Goal: Task Accomplishment & Management: Manage account settings

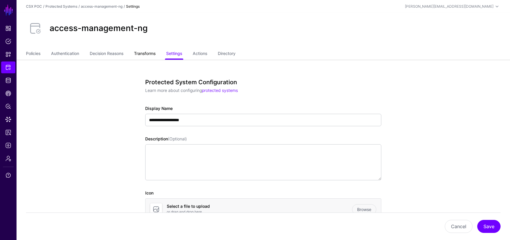
click at [153, 54] on link "Transforms" at bounding box center [145, 53] width 22 height 11
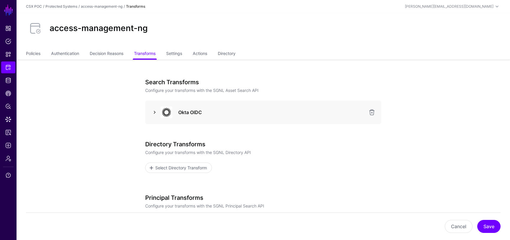
click at [156, 110] on link at bounding box center [154, 112] width 7 height 7
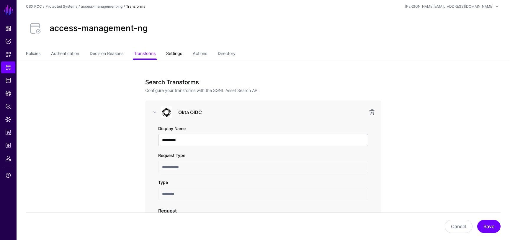
click at [181, 54] on link "Settings" at bounding box center [174, 53] width 16 height 11
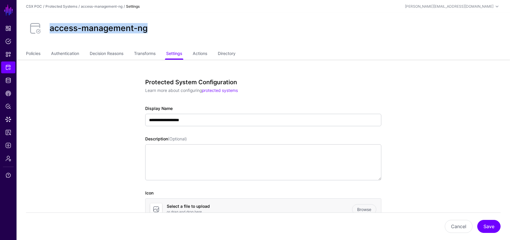
drag, startPoint x: 150, startPoint y: 31, endPoint x: 49, endPoint y: 29, distance: 100.4
click at [49, 29] on div "access-management-ng" at bounding box center [264, 28] width 480 height 19
copy h2 "access-management-ng"
click at [271, 28] on div "access-management-ng" at bounding box center [264, 28] width 480 height 19
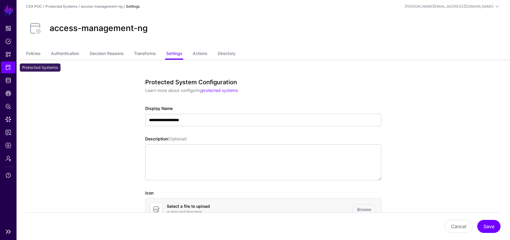
click at [11, 69] on link "Protected Systems" at bounding box center [8, 67] width 14 height 12
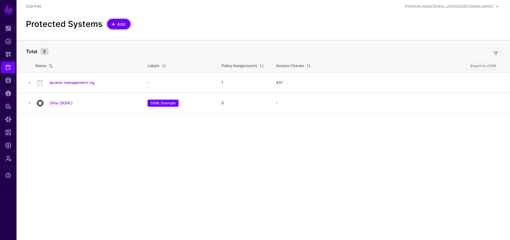
click at [117, 25] on span "Add" at bounding box center [122, 24] width 10 height 6
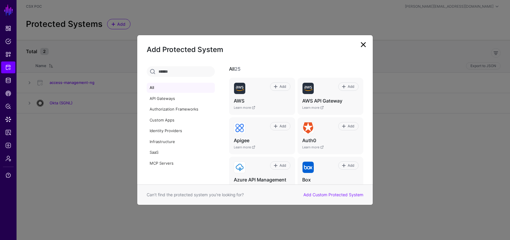
click at [323, 191] on div "Add Custom Protected System" at bounding box center [333, 194] width 67 height 6
click at [325, 196] on link "Add Custom Protected System" at bounding box center [334, 194] width 60 height 5
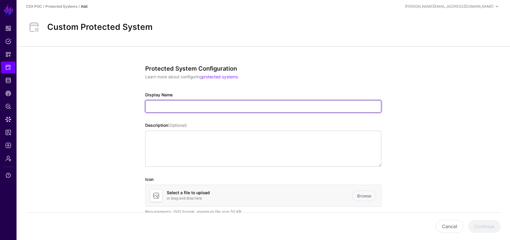
click at [232, 107] on input "Display Name" at bounding box center [263, 106] width 236 height 12
paste input "**********"
type input "**********"
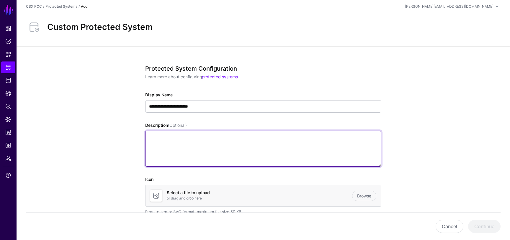
click at [213, 151] on textarea "Description (Optional)" at bounding box center [263, 149] width 236 height 36
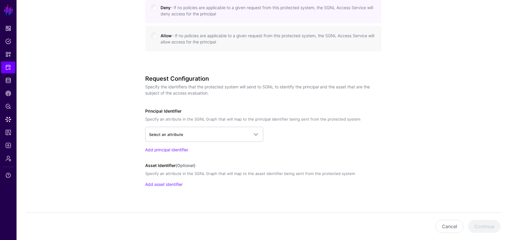
scroll to position [343, 0]
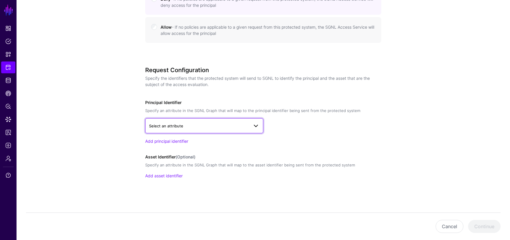
click at [213, 126] on span "Select an attribute" at bounding box center [199, 126] width 100 height 6
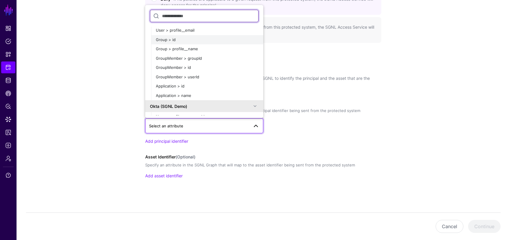
scroll to position [40, 0]
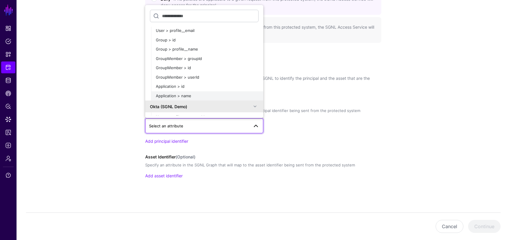
click at [203, 95] on div "Application > name" at bounding box center [207, 96] width 103 height 6
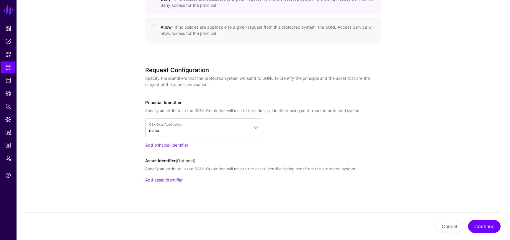
click at [165, 125] on span "CSX Okta Application" at bounding box center [199, 124] width 100 height 5
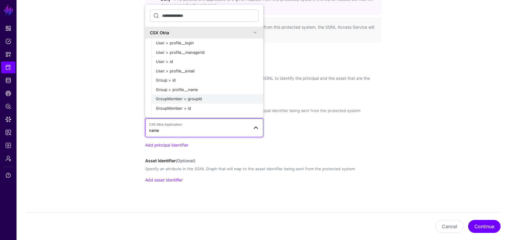
scroll to position [51, 0]
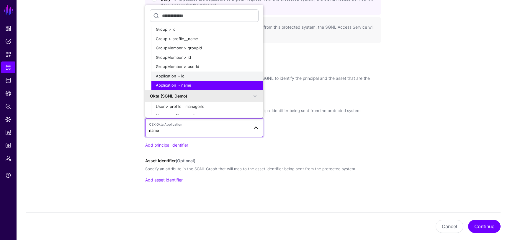
click at [180, 74] on span "Application > id" at bounding box center [170, 76] width 29 height 5
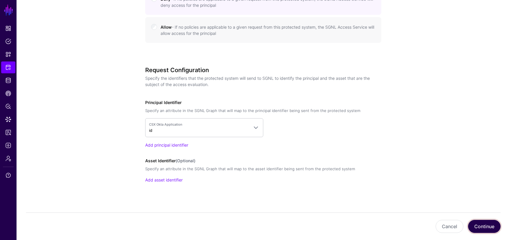
click at [480, 223] on button "Continue" at bounding box center [484, 226] width 32 height 13
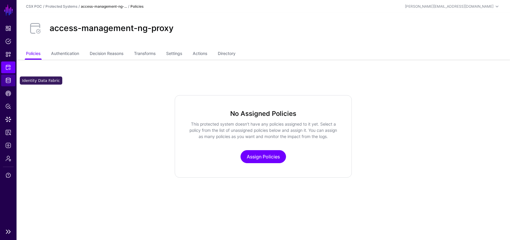
click at [9, 81] on span "Identity Data Fabric" at bounding box center [8, 80] width 6 height 6
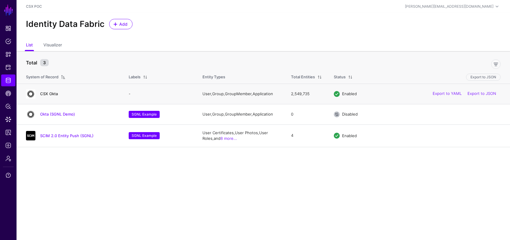
click at [47, 94] on link "CSX Okta" at bounding box center [49, 93] width 18 height 5
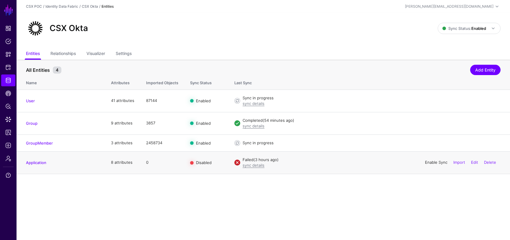
click at [425, 162] on link "Enable Sync" at bounding box center [436, 162] width 22 height 5
click at [257, 167] on link "sync details" at bounding box center [254, 165] width 22 height 5
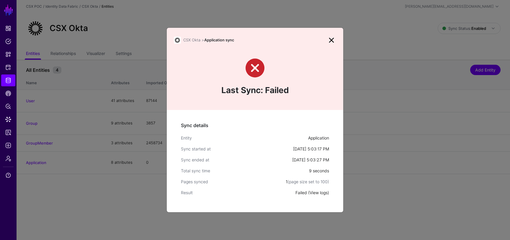
click at [322, 192] on link "View logs" at bounding box center [319, 192] width 18 height 5
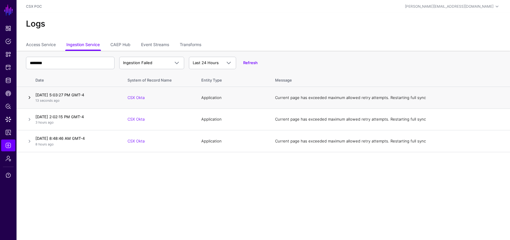
click at [26, 97] on td at bounding box center [25, 98] width 17 height 22
click at [30, 100] on link at bounding box center [29, 97] width 7 height 7
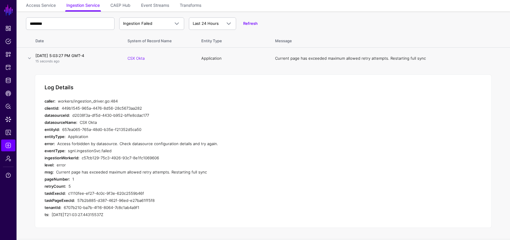
scroll to position [44, 0]
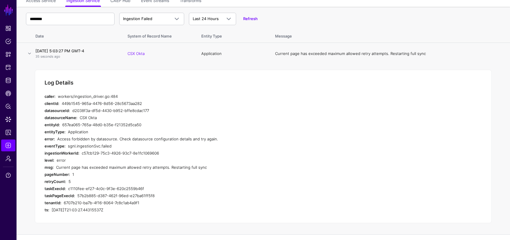
click at [82, 140] on div "Access forbidden by datasource. Check datasource configuration details and try …" at bounding box center [169, 138] width 224 height 7
drag, startPoint x: 115, startPoint y: 139, endPoint x: 58, endPoint y: 140, distance: 57.3
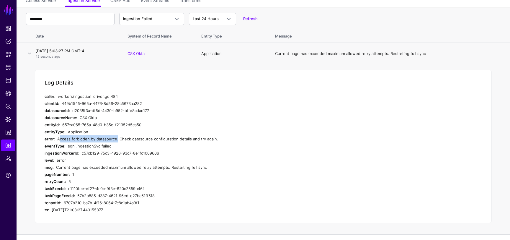
click at [58, 140] on div "Access forbidden by datasource. Check datasource configuration details and try …" at bounding box center [169, 138] width 224 height 7
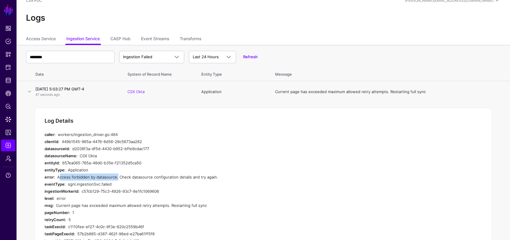
scroll to position [0, 0]
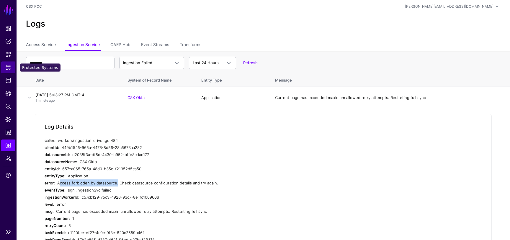
click at [9, 66] on span "Protected Systems" at bounding box center [8, 67] width 6 height 6
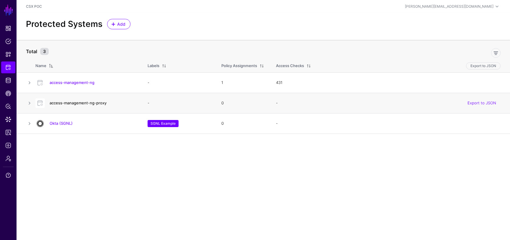
click at [94, 102] on link "access-management-ng-proxy" at bounding box center [78, 102] width 57 height 5
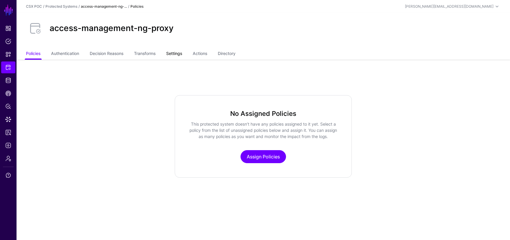
click at [172, 52] on link "Settings" at bounding box center [174, 53] width 16 height 11
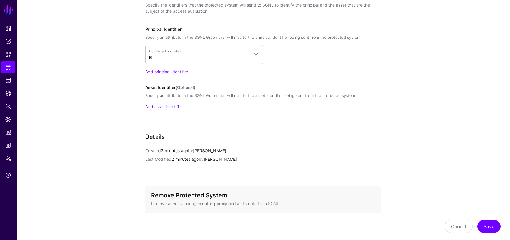
scroll to position [454, 0]
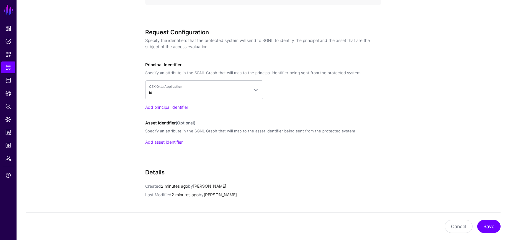
drag, startPoint x: 146, startPoint y: 32, endPoint x: 210, endPoint y: 50, distance: 66.3
click at [210, 51] on div "Request Configuration Specify the identifiers that the protected system will se…" at bounding box center [263, 42] width 236 height 26
click at [215, 50] on div "Request Configuration Specify the identifiers that the protected system will se…" at bounding box center [263, 42] width 236 height 26
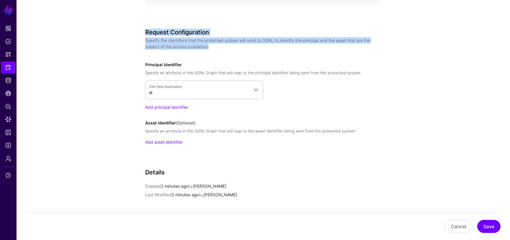
drag, startPoint x: 215, startPoint y: 50, endPoint x: 140, endPoint y: 34, distance: 77.2
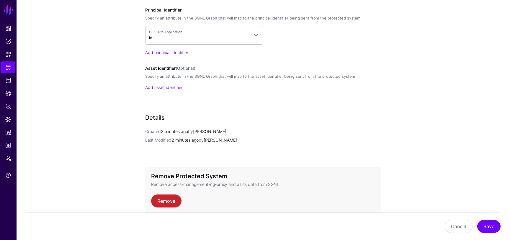
scroll to position [537, 0]
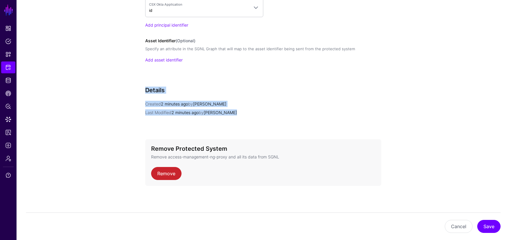
drag, startPoint x: 244, startPoint y: 113, endPoint x: 142, endPoint y: 87, distance: 105.4
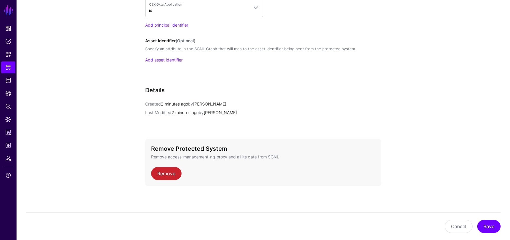
click at [158, 87] on h3 "Details" at bounding box center [263, 90] width 236 height 7
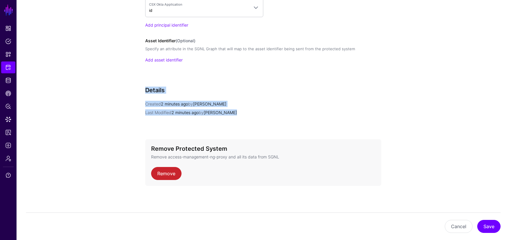
drag, startPoint x: 145, startPoint y: 89, endPoint x: 244, endPoint y: 112, distance: 101.1
click at [244, 112] on div "Details Created 2 minutes ago by [PERSON_NAME] Last Modified 2 minutes ago by […" at bounding box center [263, 109] width 236 height 45
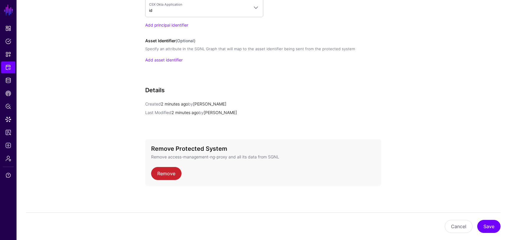
click at [250, 112] on p "Last Modified 2 minutes ago by [PERSON_NAME]" at bounding box center [263, 112] width 236 height 6
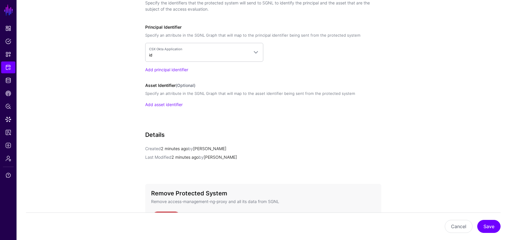
scroll to position [428, 0]
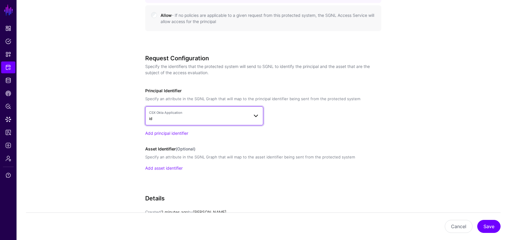
click at [258, 116] on span at bounding box center [255, 115] width 7 height 7
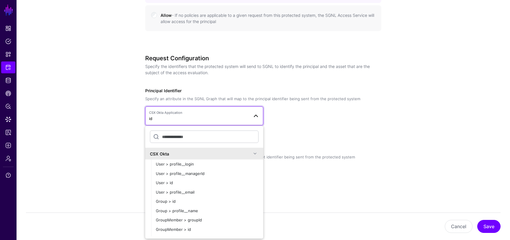
click at [303, 122] on div "CSX Okta Application id CSX Okta User > profile__login User > profile__managerI…" at bounding box center [263, 115] width 236 height 19
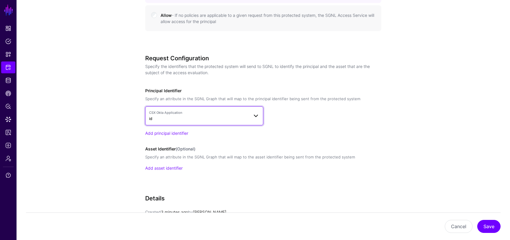
click at [210, 115] on span "CSX Okta Application" at bounding box center [199, 112] width 100 height 5
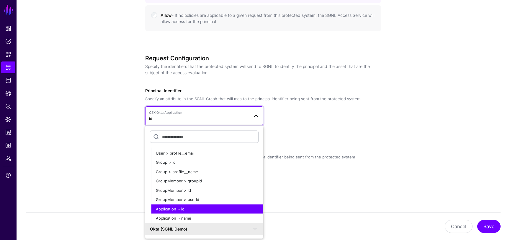
scroll to position [67, 0]
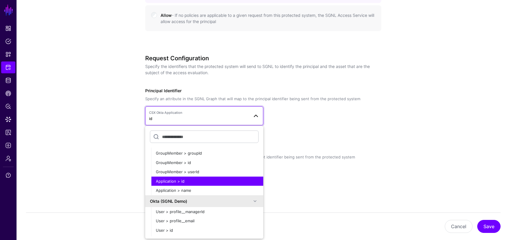
click at [301, 132] on div "Add principal identifier" at bounding box center [263, 133] width 236 height 6
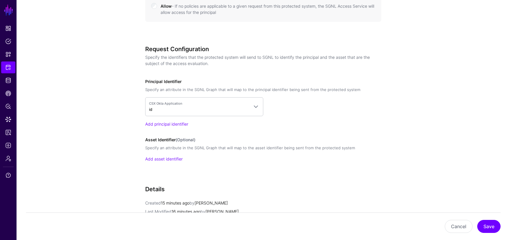
scroll to position [441, 0]
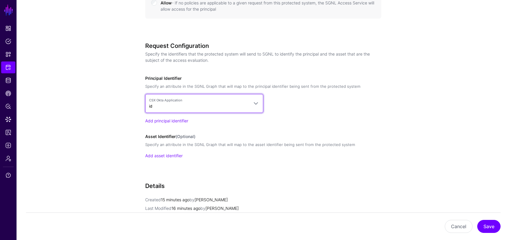
click at [238, 102] on span "CSX Okta Application" at bounding box center [199, 100] width 100 height 5
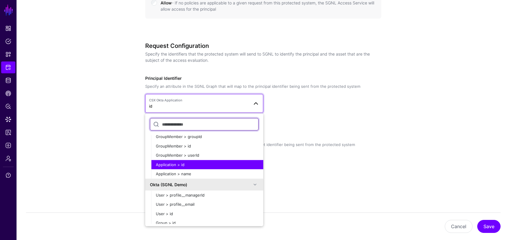
scroll to position [0, 0]
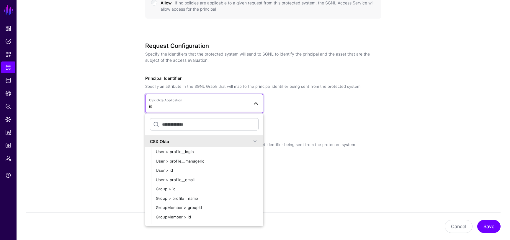
click at [241, 140] on div "CSX Okta" at bounding box center [201, 141] width 102 height 6
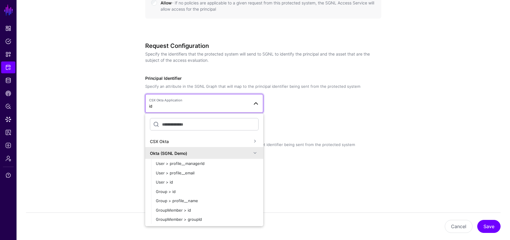
click at [239, 150] on div "Okta (SGNL Demo)" at bounding box center [201, 153] width 102 height 6
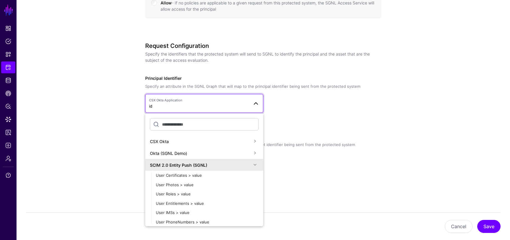
click at [237, 166] on div "SCIM 2.0 Entity Push (SGNL)" at bounding box center [201, 165] width 102 height 6
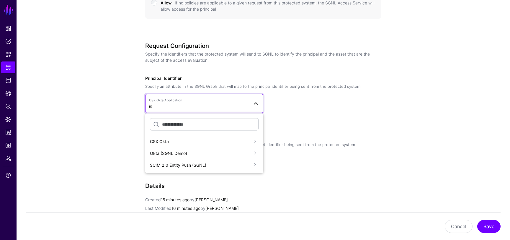
click at [232, 154] on div "Okta (SGNL Demo)" at bounding box center [201, 153] width 102 height 6
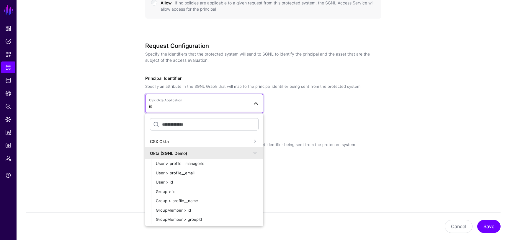
click at [232, 154] on div "Okta (SGNL Demo)" at bounding box center [201, 153] width 102 height 6
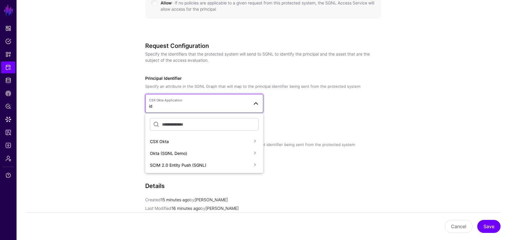
click at [229, 141] on div "CSX Okta" at bounding box center [201, 141] width 102 height 6
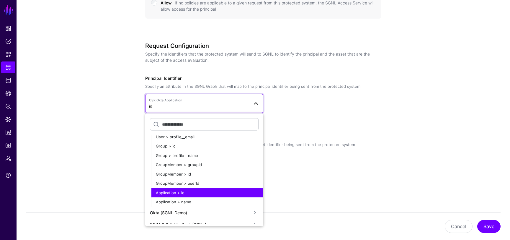
scroll to position [49, 0]
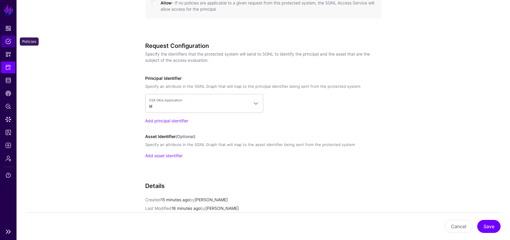
click at [7, 40] on span "Policies" at bounding box center [8, 41] width 6 height 6
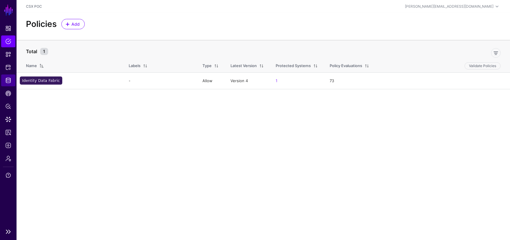
click at [11, 81] on span "Identity Data Fabric" at bounding box center [8, 80] width 6 height 6
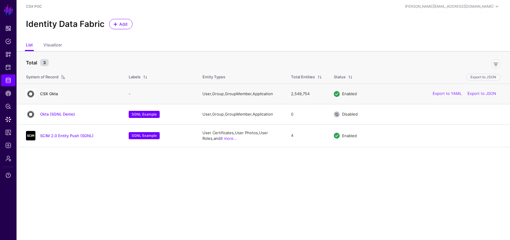
click at [54, 92] on link "CSX Okta" at bounding box center [49, 93] width 18 height 5
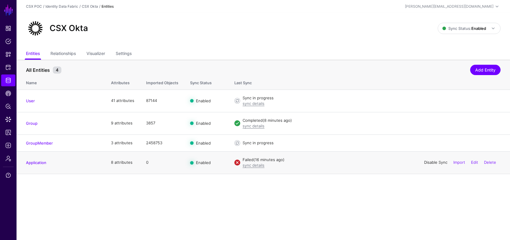
click at [432, 162] on link "Disable Sync" at bounding box center [435, 162] width 23 height 5
click at [44, 162] on link "Application" at bounding box center [36, 162] width 20 height 5
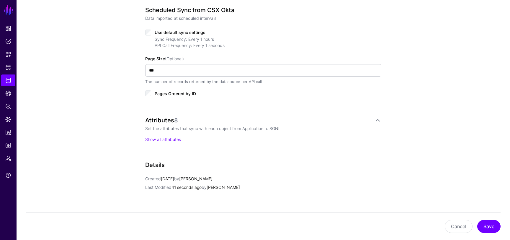
scroll to position [339, 0]
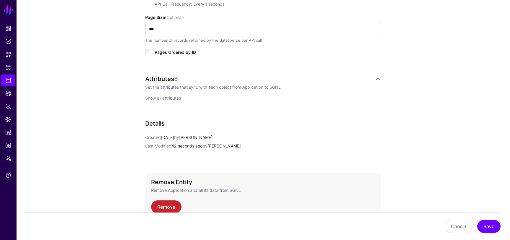
click at [151, 97] on link "Show all attributes" at bounding box center [163, 97] width 36 height 5
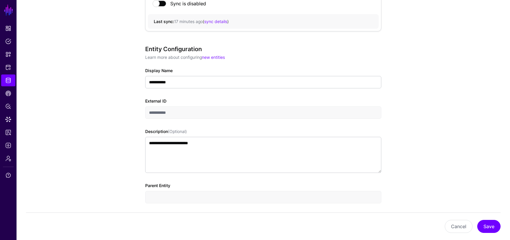
scroll to position [0, 0]
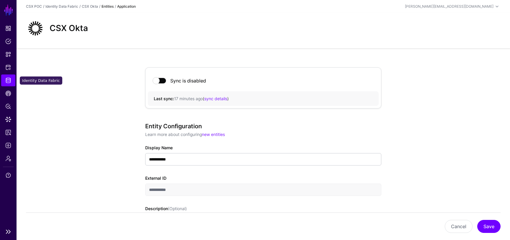
click at [6, 84] on link "Identity Data Fabric" at bounding box center [8, 80] width 14 height 12
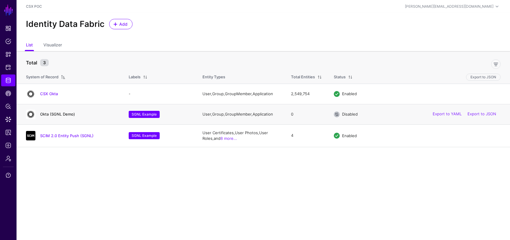
click at [57, 114] on link "Okta (SGNL Demo)" at bounding box center [57, 114] width 35 height 5
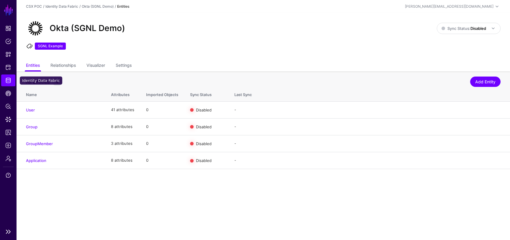
click at [12, 84] on link "Identity Data Fabric" at bounding box center [8, 80] width 14 height 12
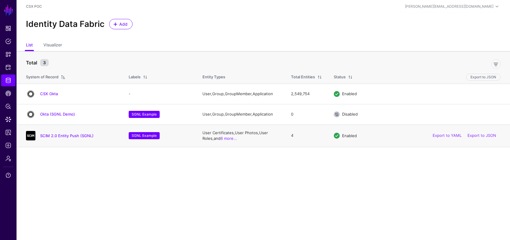
click at [58, 139] on div "SCIM 2.0 Entity Push (SGNL)" at bounding box center [72, 135] width 96 height 9
click at [56, 138] on h4 "SCIM 2.0 Entity Push (SGNL)" at bounding box center [78, 135] width 77 height 5
click at [56, 136] on link "SCIM 2.0 Entity Push (SGNL)" at bounding box center [66, 135] width 53 height 5
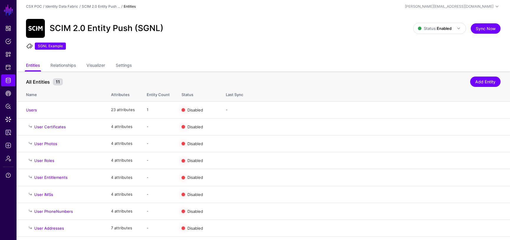
scroll to position [49, 0]
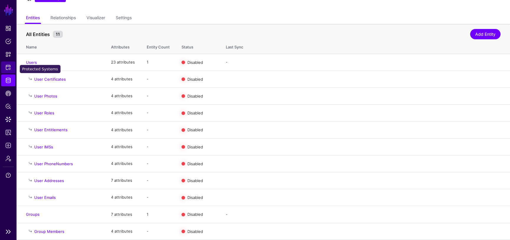
click at [6, 66] on span "Protected Systems" at bounding box center [8, 67] width 6 height 6
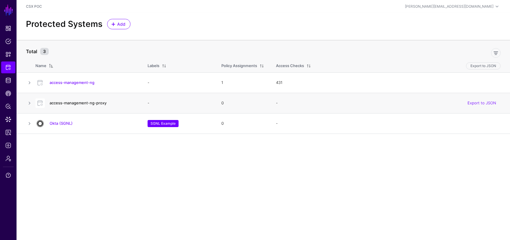
click at [78, 104] on link "access-management-ng-proxy" at bounding box center [78, 102] width 57 height 5
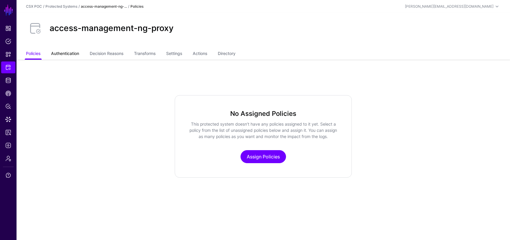
click at [74, 56] on link "Authentication" at bounding box center [65, 53] width 28 height 11
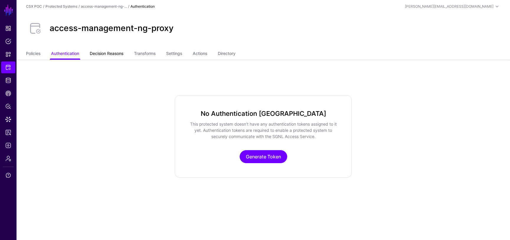
click at [93, 54] on link "Decision Reasons" at bounding box center [107, 53] width 34 height 11
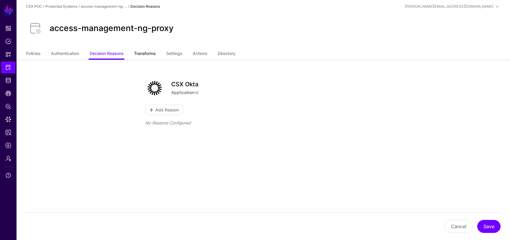
click at [145, 54] on link "Transforms" at bounding box center [145, 53] width 22 height 11
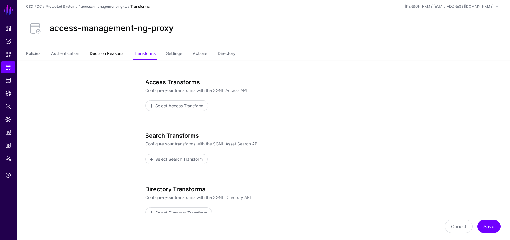
click at [116, 52] on link "Decision Reasons" at bounding box center [107, 53] width 34 height 11
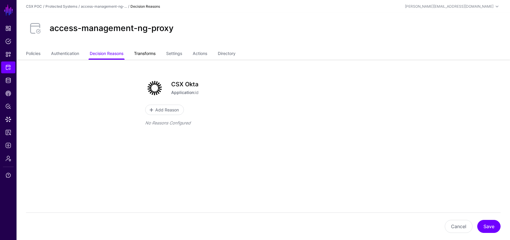
click at [146, 51] on link "Transforms" at bounding box center [145, 53] width 22 height 11
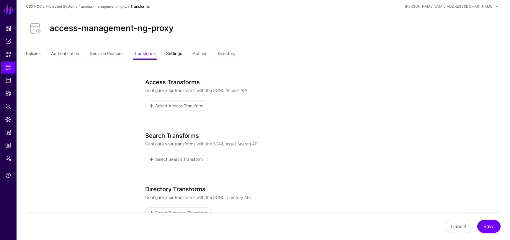
click at [176, 53] on link "Settings" at bounding box center [174, 53] width 16 height 11
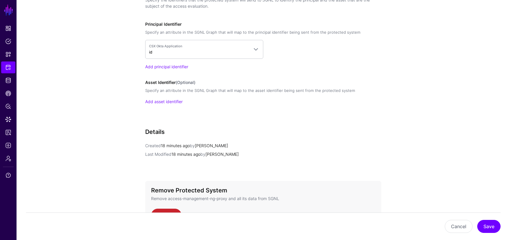
scroll to position [493, 0]
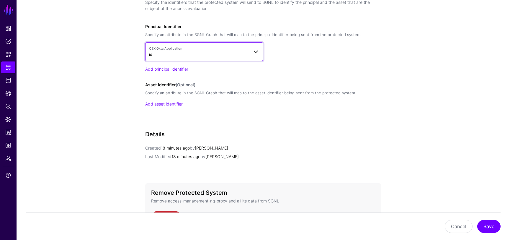
click at [223, 47] on span "CSX Okta Application" at bounding box center [199, 48] width 100 height 5
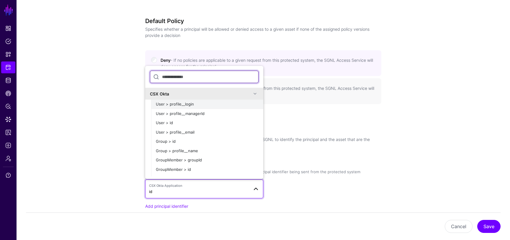
scroll to position [406, 0]
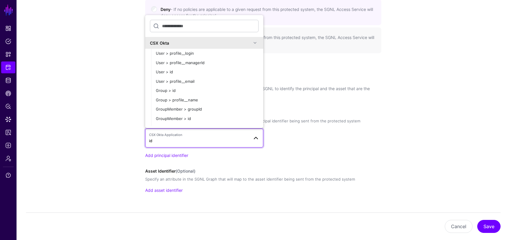
click at [246, 136] on span "CSX Okta Application" at bounding box center [199, 134] width 100 height 5
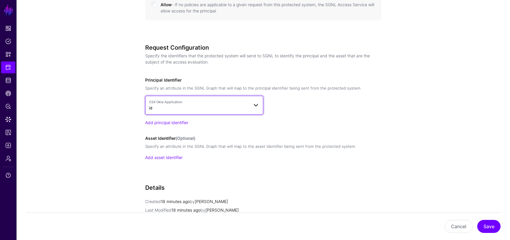
scroll to position [380, 0]
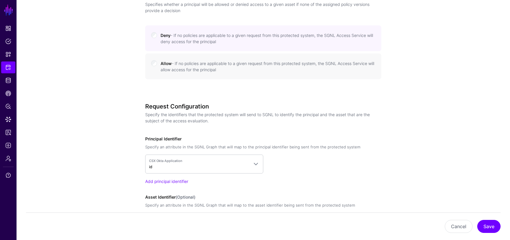
click at [221, 125] on div "Request Configuration Specify the identifiers that the protected system will se…" at bounding box center [263, 116] width 236 height 26
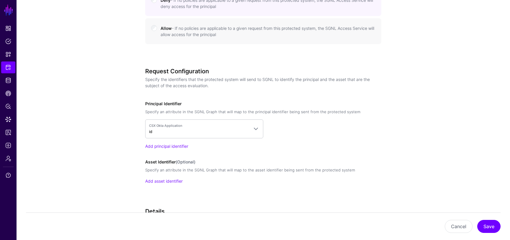
scroll to position [432, 0]
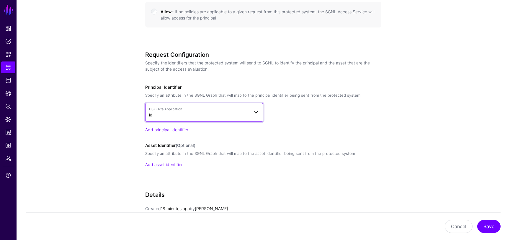
click at [221, 110] on span "CSX Okta Application" at bounding box center [199, 109] width 100 height 5
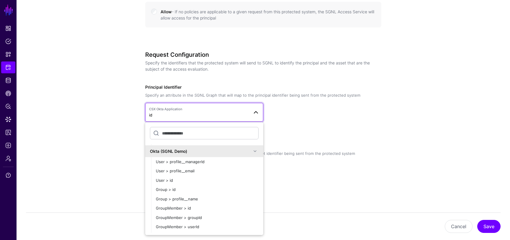
scroll to position [114, 0]
click at [252, 150] on span at bounding box center [255, 150] width 7 height 7
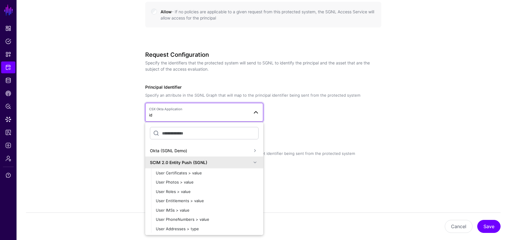
click at [244, 160] on div "SCIM 2.0 Entity Push (SGNL)" at bounding box center [201, 162] width 102 height 6
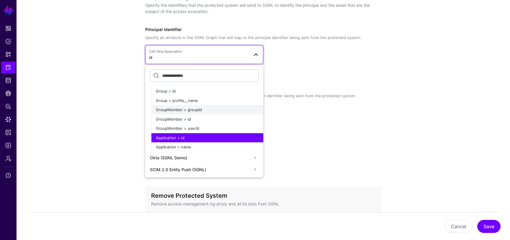
scroll to position [0, 0]
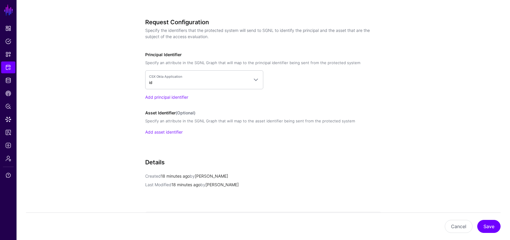
scroll to position [462, 0]
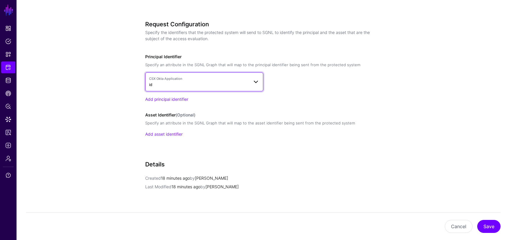
click at [185, 81] on span "CSX Okta Application" at bounding box center [199, 78] width 100 height 5
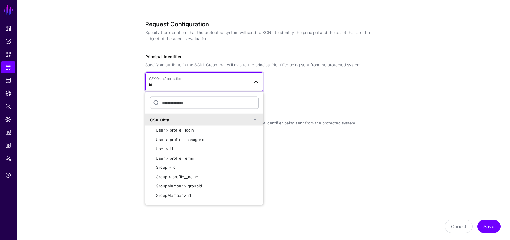
click at [185, 81] on span "CSX Okta Application" at bounding box center [199, 78] width 100 height 5
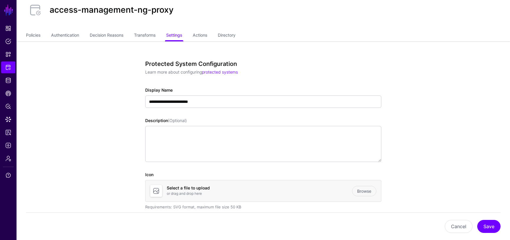
scroll to position [0, 0]
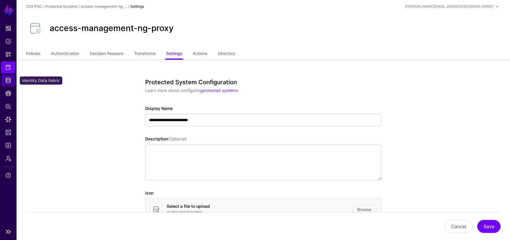
click at [10, 79] on span "Identity Data Fabric" at bounding box center [8, 80] width 6 height 6
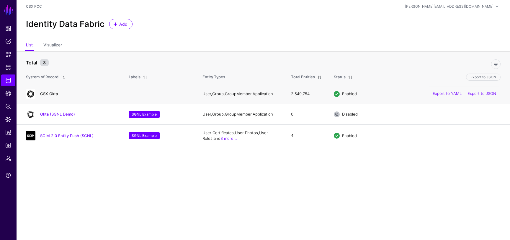
click at [56, 92] on link "CSX Okta" at bounding box center [49, 93] width 18 height 5
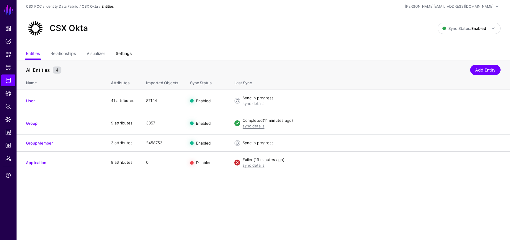
click at [124, 56] on link "Settings" at bounding box center [124, 53] width 16 height 11
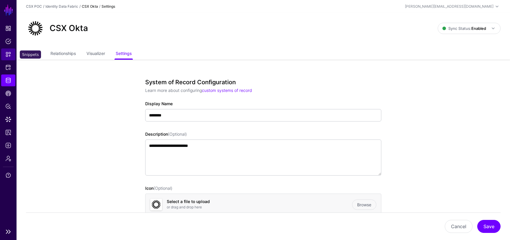
click at [9, 55] on span "Snippets" at bounding box center [8, 54] width 6 height 6
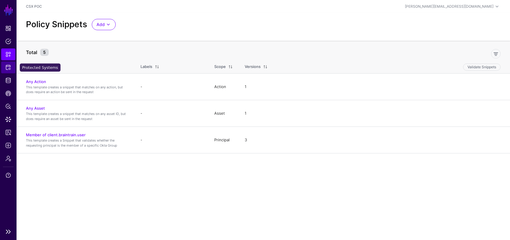
click at [11, 66] on span "Protected Systems" at bounding box center [8, 67] width 6 height 6
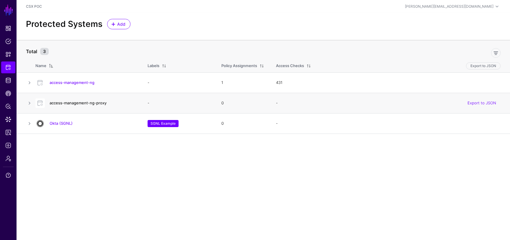
click at [99, 101] on link "access-management-ng-proxy" at bounding box center [78, 102] width 57 height 5
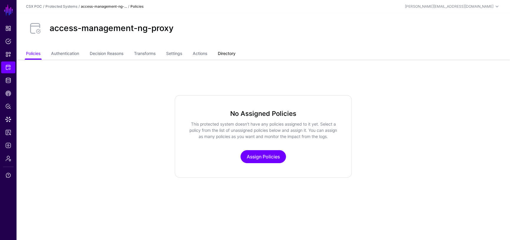
click at [236, 53] on link "Directory" at bounding box center [227, 53] width 18 height 11
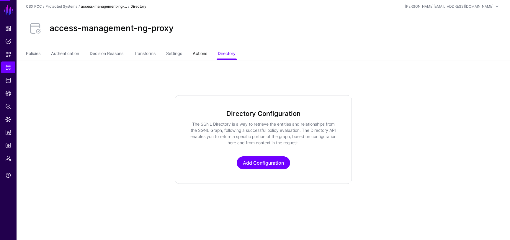
click at [205, 51] on link "Actions" at bounding box center [200, 53] width 14 height 11
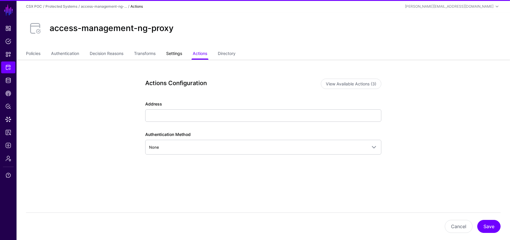
click at [178, 51] on link "Settings" at bounding box center [174, 53] width 16 height 11
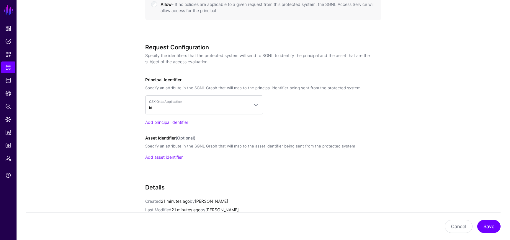
scroll to position [537, 0]
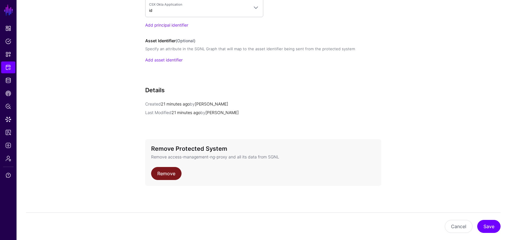
click at [174, 170] on link "Remove" at bounding box center [166, 173] width 30 height 13
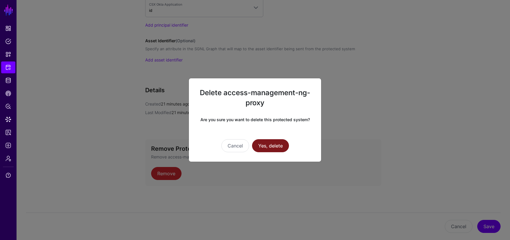
click at [278, 149] on button "Yes, delete" at bounding box center [270, 145] width 37 height 13
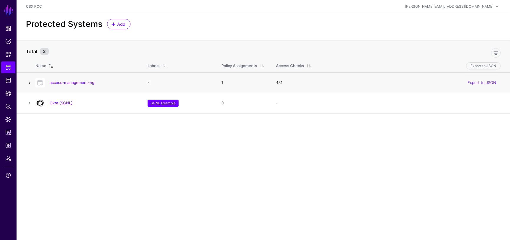
click at [30, 81] on link at bounding box center [29, 82] width 7 height 7
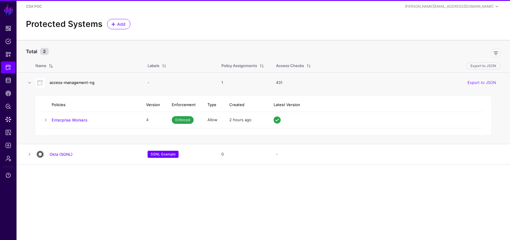
click at [75, 80] on link "access-management-ng" at bounding box center [72, 82] width 45 height 5
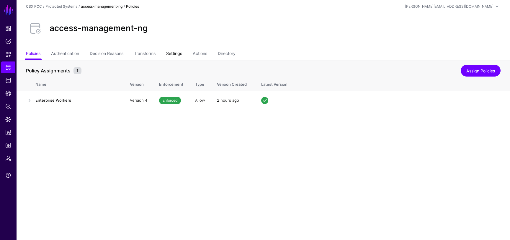
click at [175, 55] on link "Settings" at bounding box center [174, 53] width 16 height 11
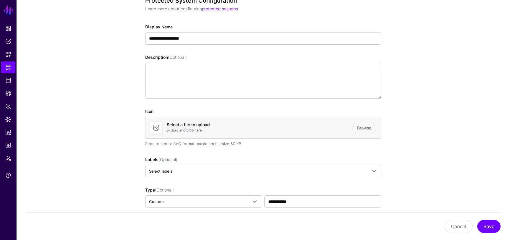
scroll to position [107, 0]
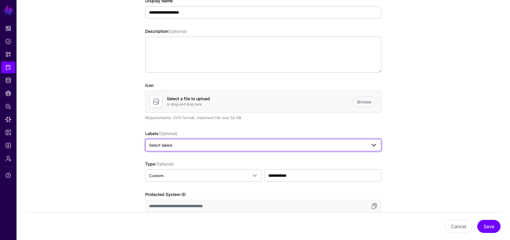
click at [263, 144] on span "Select labels" at bounding box center [258, 145] width 218 height 6
click at [187, 164] on input "text" at bounding box center [263, 162] width 227 height 12
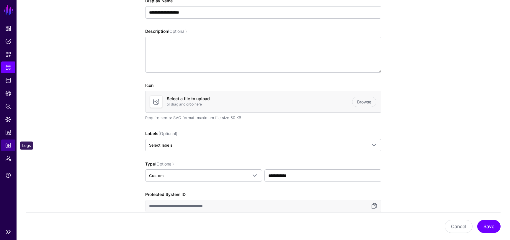
click at [12, 146] on link "Logs" at bounding box center [8, 145] width 14 height 12
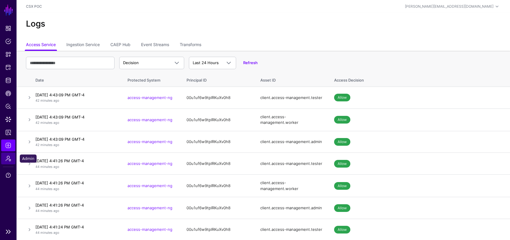
click at [8, 158] on span "Admin" at bounding box center [8, 158] width 6 height 6
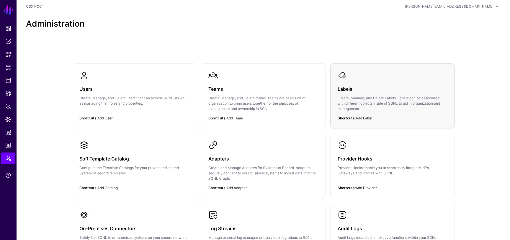
click at [370, 119] on link "Add Label" at bounding box center [364, 118] width 17 height 4
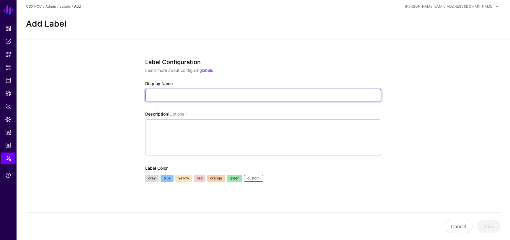
click at [209, 94] on input "Display Name" at bounding box center [263, 95] width 236 height 12
type input "***"
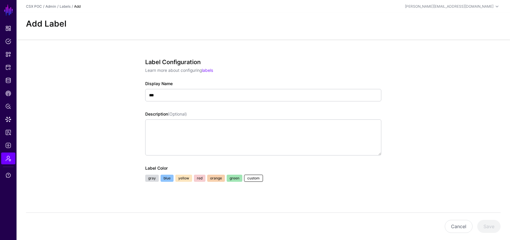
click at [111, 137] on app-admin-labels-details-form "Label Configuration Learn more about configuring labels Display Name *** Descri…" at bounding box center [264, 141] width 494 height 203
click at [169, 178] on link "blue" at bounding box center [167, 178] width 13 height 7
click at [489, 225] on button "Save" at bounding box center [488, 226] width 23 height 13
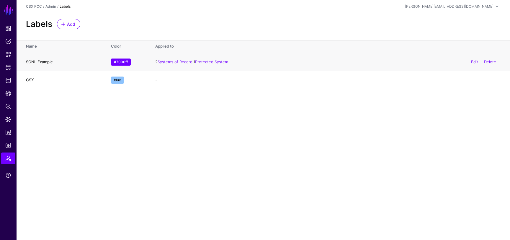
click at [122, 60] on div "#7000ff" at bounding box center [121, 61] width 20 height 7
copy div "#7000ff"
click at [43, 77] on h4 "CSX" at bounding box center [62, 79] width 73 height 5
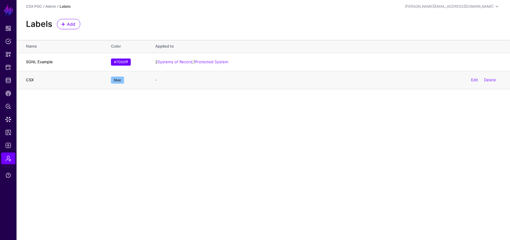
click at [26, 80] on h4 "CSX" at bounding box center [62, 79] width 73 height 5
click at [108, 81] on td "blue" at bounding box center [127, 80] width 44 height 18
click at [474, 80] on link "Edit" at bounding box center [474, 79] width 7 height 5
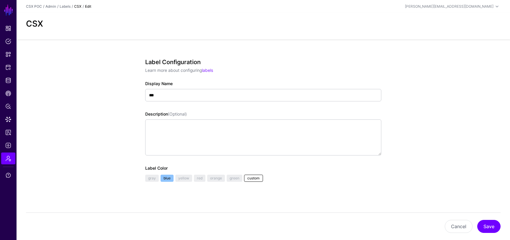
click at [255, 174] on div "Label Color ******* gray blue yellow red orange green custom" at bounding box center [263, 174] width 236 height 19
click at [256, 175] on link "custom" at bounding box center [253, 178] width 19 height 7
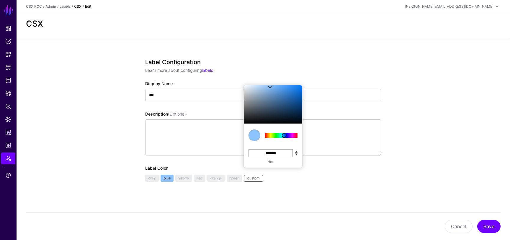
click at [274, 151] on input "*******" at bounding box center [271, 153] width 44 height 8
paste input "*******"
type input "*******"
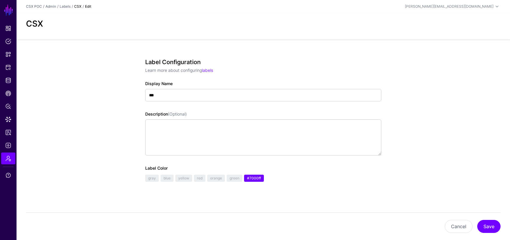
click at [373, 215] on div "Cancel Save" at bounding box center [263, 225] width 475 height 27
click at [483, 228] on button "Save" at bounding box center [488, 226] width 23 height 13
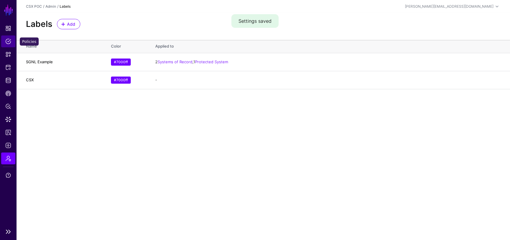
click at [5, 44] on span "Policies" at bounding box center [8, 41] width 6 height 6
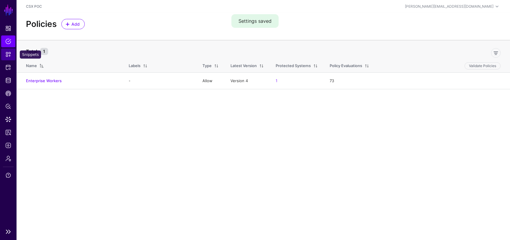
click at [11, 54] on span "Snippets" at bounding box center [8, 54] width 6 height 6
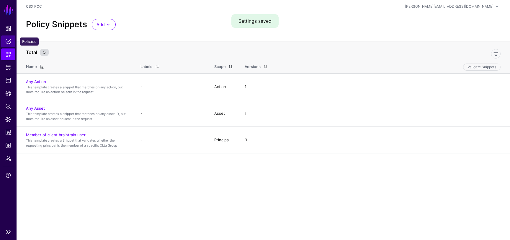
click at [9, 45] on link "Policies" at bounding box center [8, 41] width 14 height 12
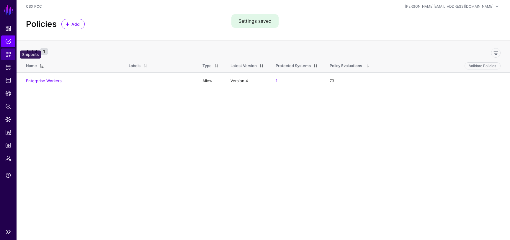
click at [9, 56] on span "Snippets" at bounding box center [8, 54] width 6 height 6
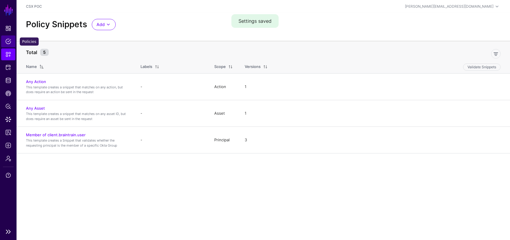
click at [4, 35] on link "Policies" at bounding box center [8, 41] width 14 height 12
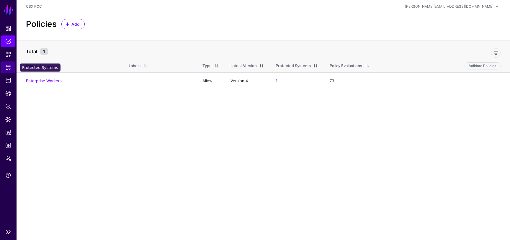
click at [12, 68] on link "Protected Systems" at bounding box center [8, 67] width 14 height 12
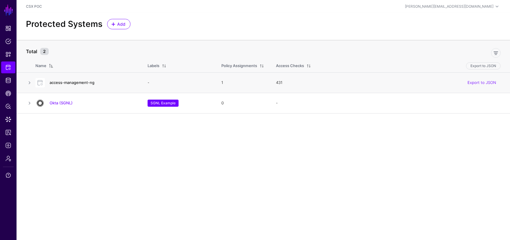
click at [89, 82] on link "access-management-ng" at bounding box center [72, 82] width 45 height 5
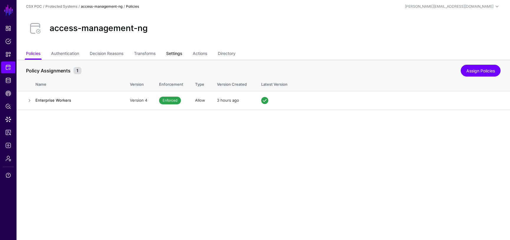
click at [175, 54] on link "Settings" at bounding box center [174, 53] width 16 height 11
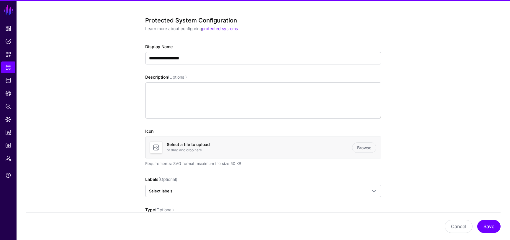
scroll to position [75, 0]
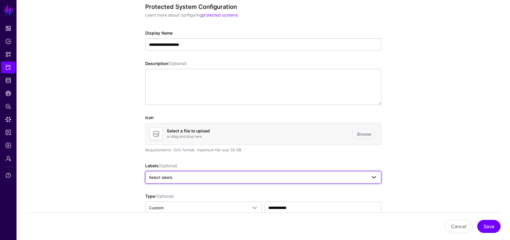
click at [210, 172] on link "Select labels" at bounding box center [263, 177] width 236 height 12
click at [192, 208] on span "CSX" at bounding box center [188, 209] width 7 height 4
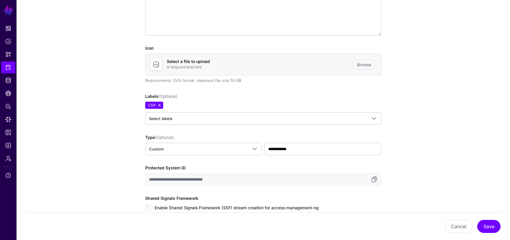
scroll to position [0, 0]
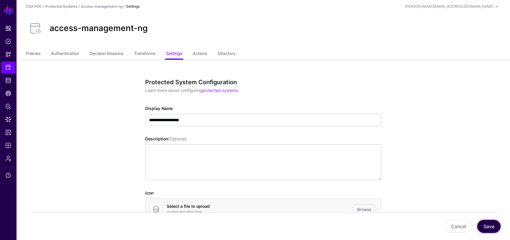
click at [493, 221] on button "Save" at bounding box center [488, 226] width 23 height 13
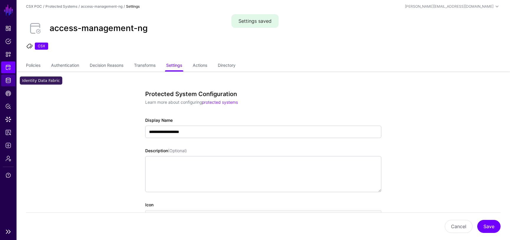
click at [8, 80] on span "Identity Data Fabric" at bounding box center [8, 80] width 6 height 6
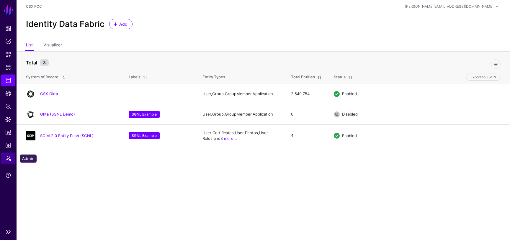
click at [6, 156] on span "Admin" at bounding box center [8, 158] width 6 height 6
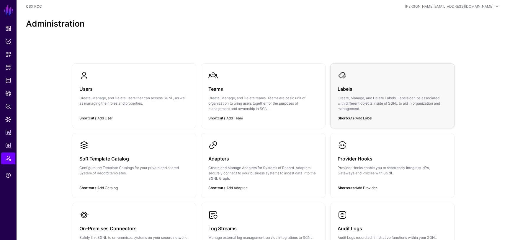
click at [340, 87] on h3 "Labels" at bounding box center [393, 89] width 110 height 8
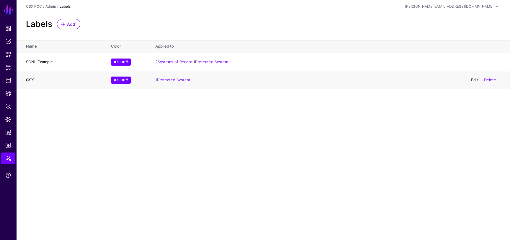
click at [472, 80] on link "Edit" at bounding box center [474, 79] width 7 height 5
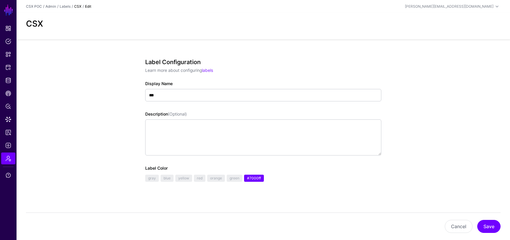
click at [168, 178] on link "blue" at bounding box center [167, 178] width 13 height 7
click at [488, 225] on button "Save" at bounding box center [488, 226] width 23 height 13
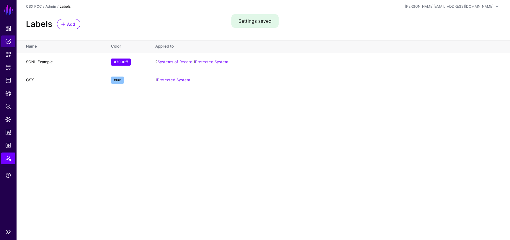
click at [7, 37] on link "Policies" at bounding box center [8, 41] width 14 height 12
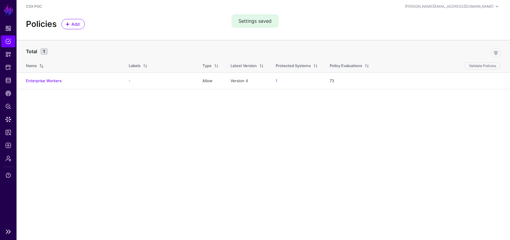
click at [9, 41] on span "Policies" at bounding box center [8, 41] width 6 height 6
click at [7, 54] on span "Snippets" at bounding box center [8, 54] width 6 height 6
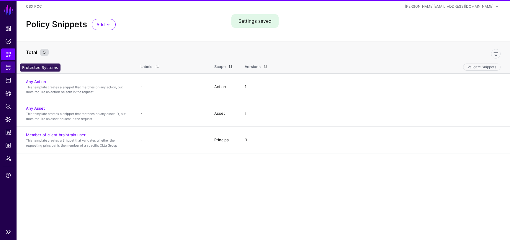
click at [9, 68] on span "Protected Systems" at bounding box center [8, 67] width 6 height 6
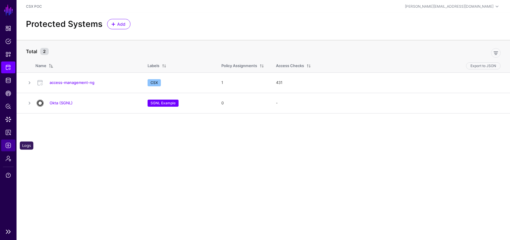
click at [10, 144] on span "Logs" at bounding box center [8, 145] width 6 height 6
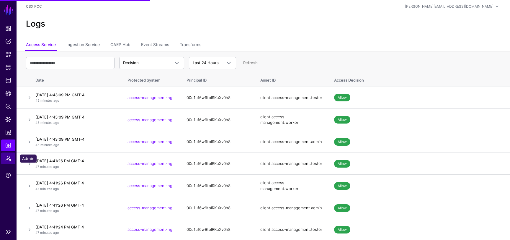
click at [9, 157] on span "Admin" at bounding box center [8, 158] width 6 height 6
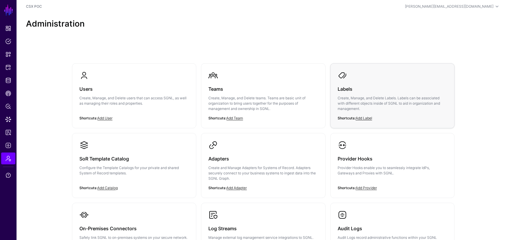
click at [337, 85] on link "Labels Create, Manage, and Delete Labels. Labels can be associated with differe…" at bounding box center [393, 95] width 124 height 64
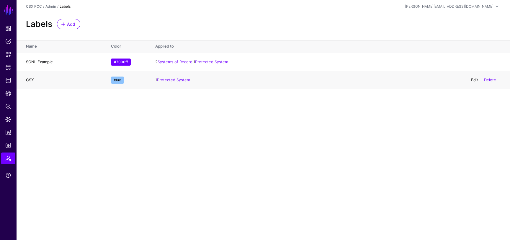
click at [475, 81] on link "Edit" at bounding box center [474, 79] width 7 height 5
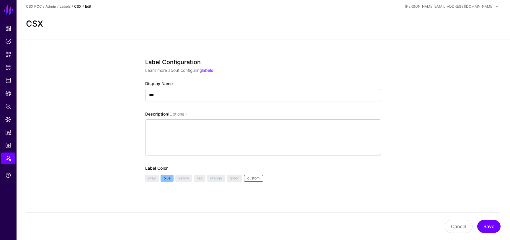
click at [260, 178] on link "custom" at bounding box center [253, 178] width 19 height 7
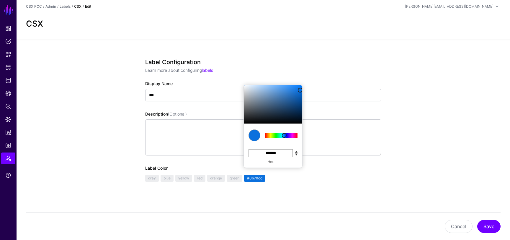
drag, startPoint x: 271, startPoint y: 86, endPoint x: 300, endPoint y: 90, distance: 28.6
click at [300, 90] on div at bounding box center [300, 90] width 5 height 5
type input "*******"
drag, startPoint x: 300, startPoint y: 90, endPoint x: 297, endPoint y: 95, distance: 5.5
click at [297, 95] on div at bounding box center [298, 95] width 5 height 5
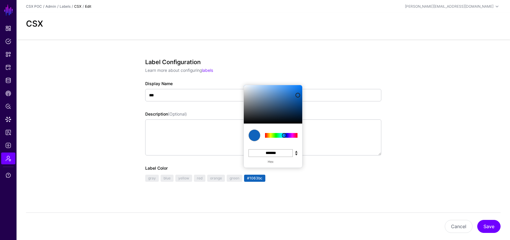
click at [348, 184] on div "Label Configuration Learn more about configuring labels Display Name *** Descri…" at bounding box center [263, 128] width 236 height 140
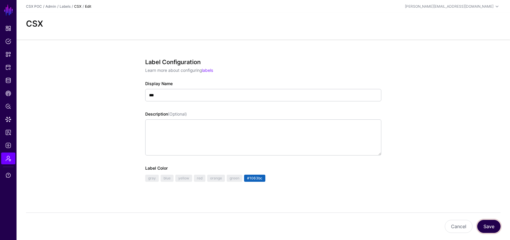
click at [496, 228] on button "Save" at bounding box center [488, 226] width 23 height 13
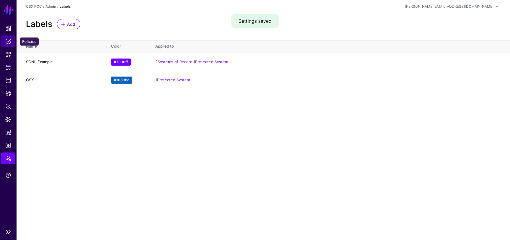
click at [9, 42] on span "Policies" at bounding box center [8, 41] width 6 height 6
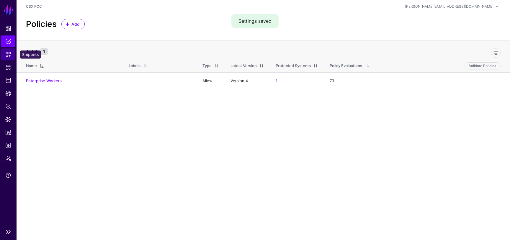
click at [6, 52] on span "Snippets" at bounding box center [8, 54] width 6 height 6
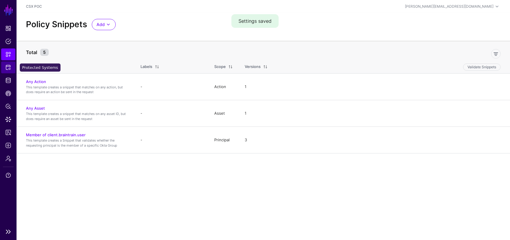
click at [8, 65] on span "Protected Systems" at bounding box center [8, 67] width 6 height 6
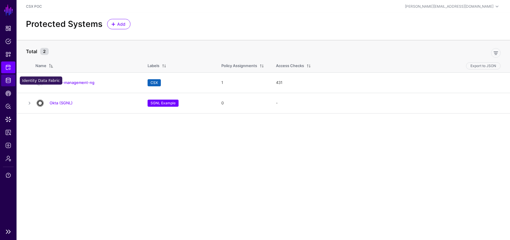
click at [7, 80] on span "Identity Data Fabric" at bounding box center [8, 80] width 6 height 6
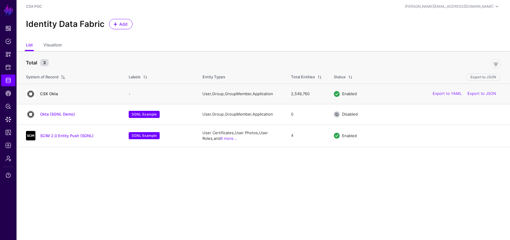
click at [54, 91] on link "CSX Okta" at bounding box center [49, 93] width 18 height 5
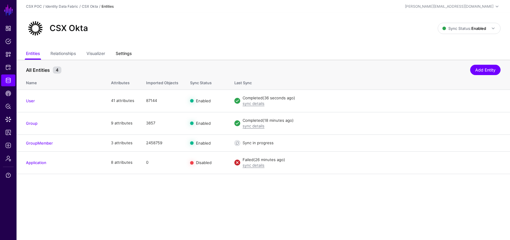
click at [120, 55] on link "Settings" at bounding box center [124, 53] width 16 height 11
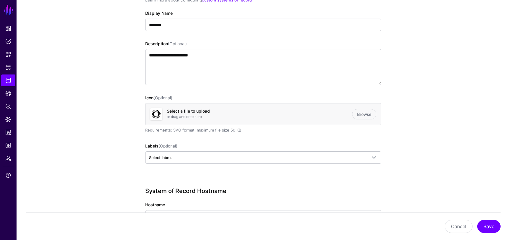
scroll to position [140, 0]
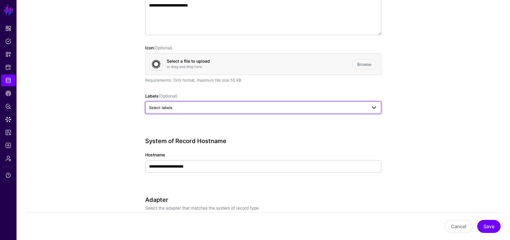
click at [187, 110] on span "Select labels" at bounding box center [258, 107] width 218 height 6
click at [190, 139] on span "CSX" at bounding box center [188, 140] width 7 height 4
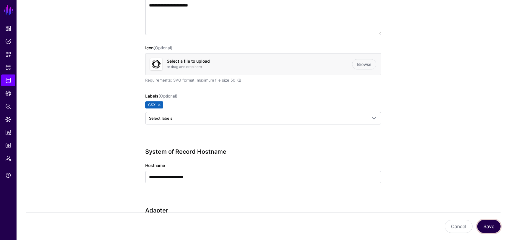
click at [485, 221] on button "Save" at bounding box center [488, 226] width 23 height 13
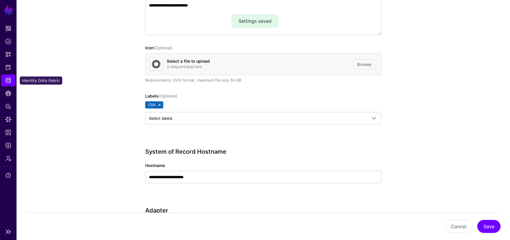
drag, startPoint x: 9, startPoint y: 81, endPoint x: 11, endPoint y: 85, distance: 5.2
click at [9, 81] on span "Identity Data Fabric" at bounding box center [8, 80] width 6 height 6
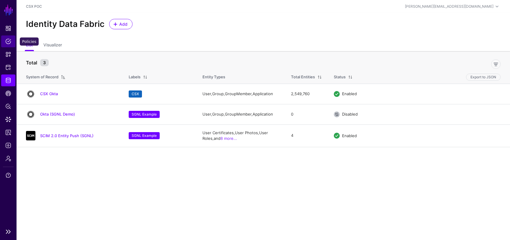
click at [7, 39] on span "Policies" at bounding box center [8, 41] width 6 height 6
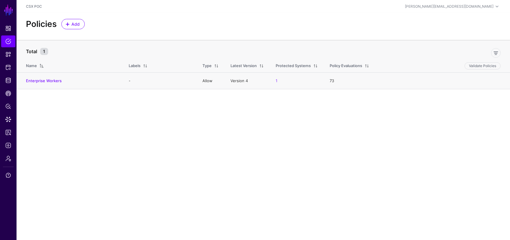
click at [56, 83] on h4 "Enterprise Workers" at bounding box center [71, 80] width 91 height 5
click at [56, 81] on link "Enterprise Workers" at bounding box center [44, 80] width 36 height 5
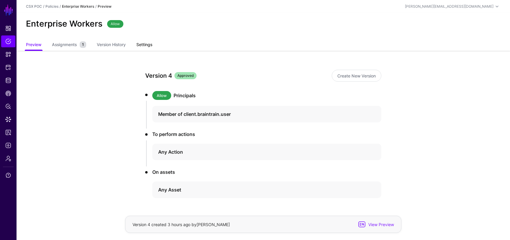
click at [142, 45] on link "Settings" at bounding box center [144, 45] width 16 height 11
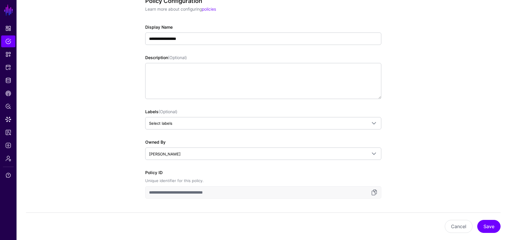
scroll to position [92, 0]
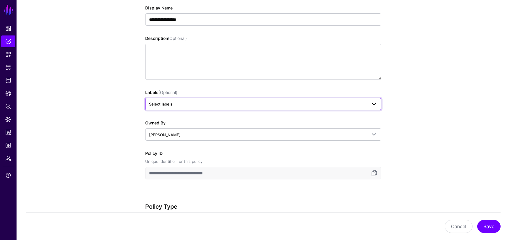
click at [244, 105] on span "Select labels" at bounding box center [258, 104] width 218 height 6
click at [190, 136] on span "CSX" at bounding box center [188, 136] width 7 height 4
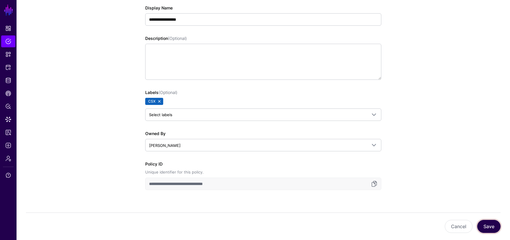
click at [488, 226] on button "Save" at bounding box center [488, 226] width 23 height 13
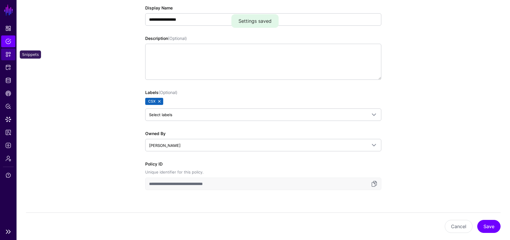
click at [11, 55] on span "Snippets" at bounding box center [8, 54] width 6 height 6
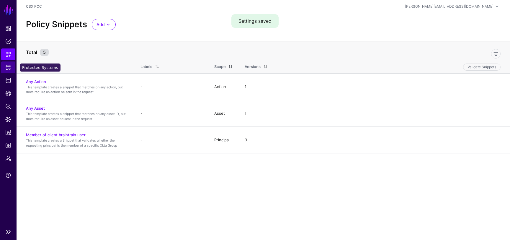
click at [8, 67] on span "Protected Systems" at bounding box center [8, 67] width 6 height 6
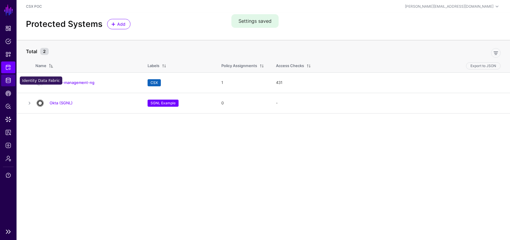
click at [6, 82] on span "Identity Data Fabric" at bounding box center [8, 80] width 6 height 6
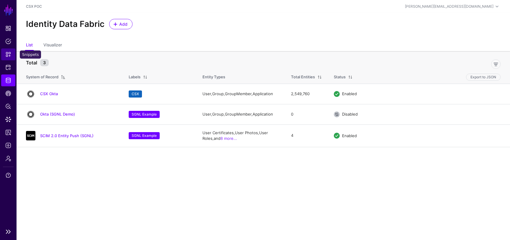
click at [8, 57] on span "Snippets" at bounding box center [8, 54] width 6 height 6
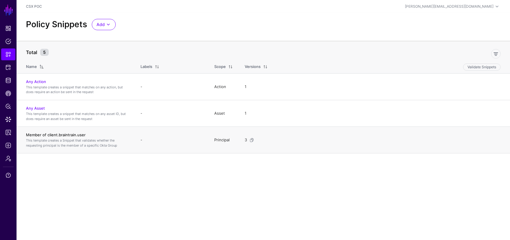
click at [74, 135] on link "Member of client.braintrain.user" at bounding box center [56, 134] width 60 height 5
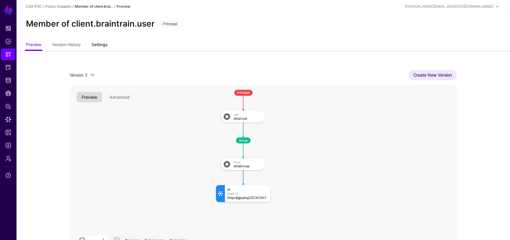
click at [104, 41] on link "Settings" at bounding box center [100, 45] width 16 height 11
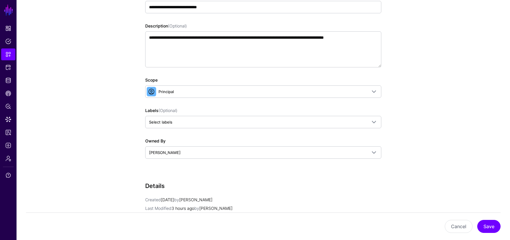
scroll to position [113, 0]
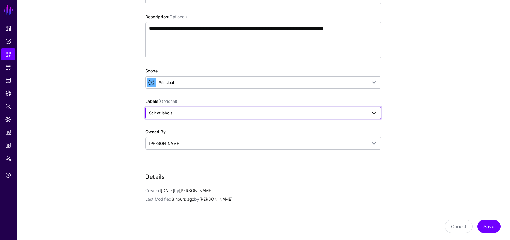
click at [180, 113] on span "Select labels" at bounding box center [258, 113] width 218 height 6
click at [188, 139] on div at bounding box center [263, 131] width 236 height 19
click at [190, 141] on button "CSX" at bounding box center [188, 145] width 13 height 8
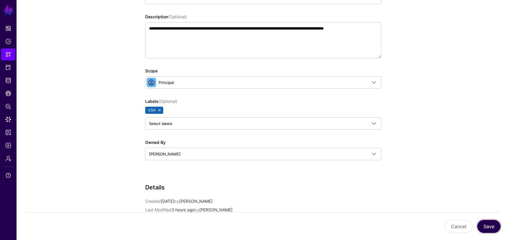
click at [481, 223] on button "Save" at bounding box center [488, 226] width 23 height 13
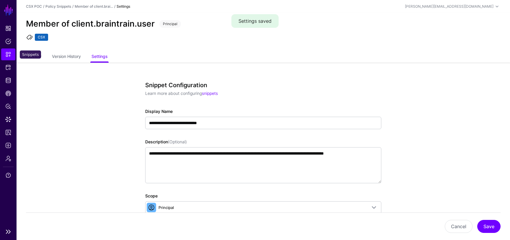
click at [10, 56] on span "Snippets" at bounding box center [8, 54] width 6 height 6
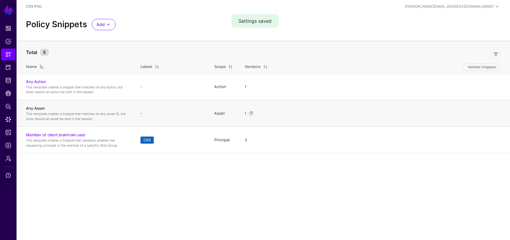
click at [33, 110] on link "Any Asset" at bounding box center [35, 108] width 19 height 5
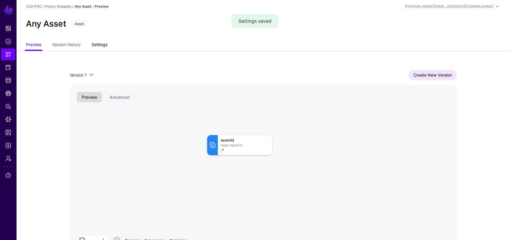
click at [107, 45] on link "Settings" at bounding box center [100, 45] width 16 height 11
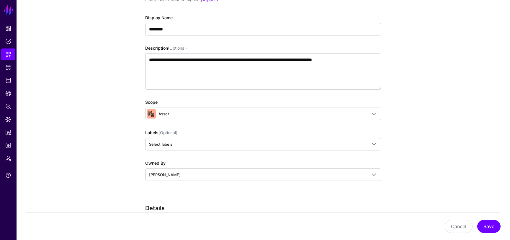
scroll to position [85, 0]
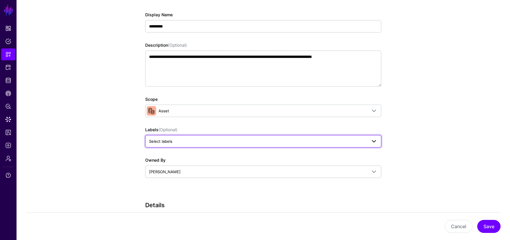
click at [210, 141] on span "Select labels" at bounding box center [258, 141] width 218 height 6
click at [191, 171] on span "CSX" at bounding box center [188, 173] width 7 height 4
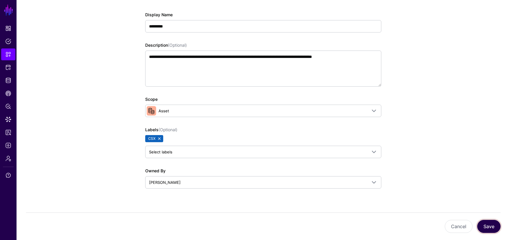
click at [496, 224] on button "Save" at bounding box center [488, 226] width 23 height 13
click at [490, 224] on button "Save" at bounding box center [488, 226] width 23 height 13
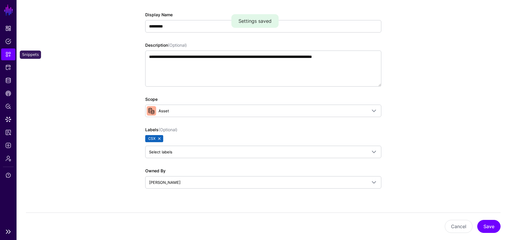
click at [11, 51] on link "Snippets" at bounding box center [8, 54] width 14 height 12
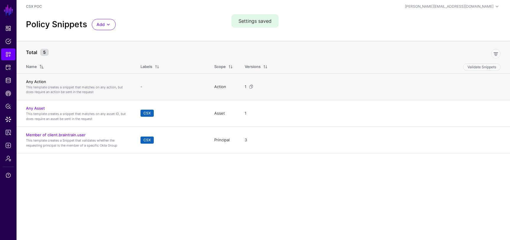
click at [39, 81] on link "Any Action" at bounding box center [36, 81] width 20 height 5
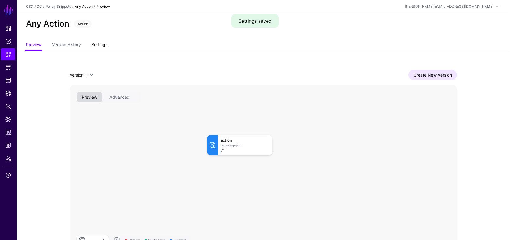
click at [102, 47] on link "Settings" at bounding box center [100, 45] width 16 height 11
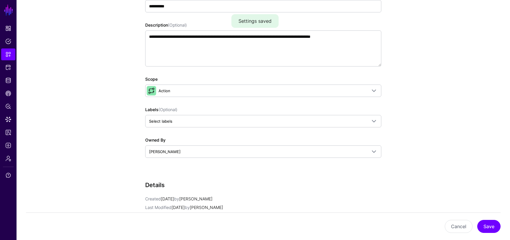
scroll to position [127, 0]
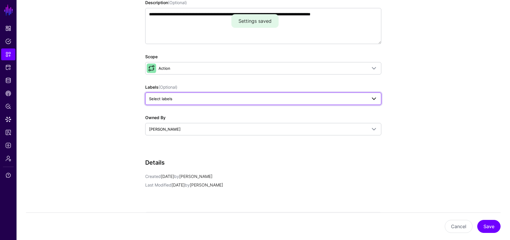
click at [234, 101] on span "Select labels" at bounding box center [258, 98] width 218 height 6
click at [188, 132] on span "CSX" at bounding box center [188, 131] width 7 height 4
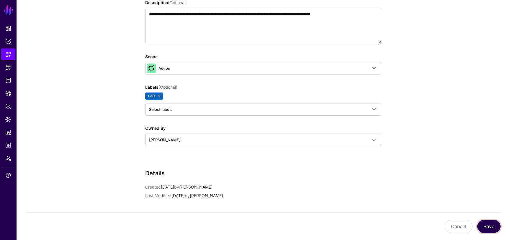
click at [492, 220] on button "Save" at bounding box center [488, 226] width 23 height 13
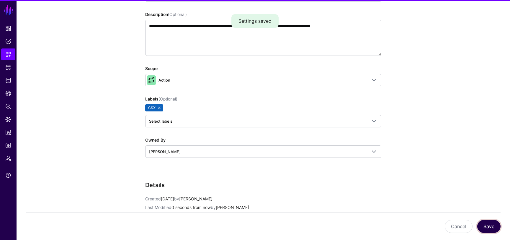
scroll to position [139, 0]
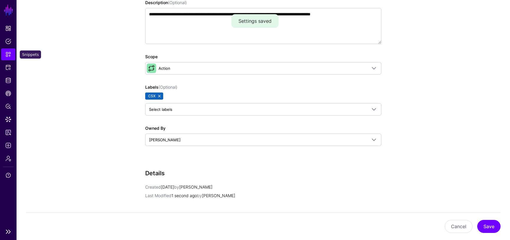
click at [10, 51] on link "Snippets" at bounding box center [8, 54] width 14 height 12
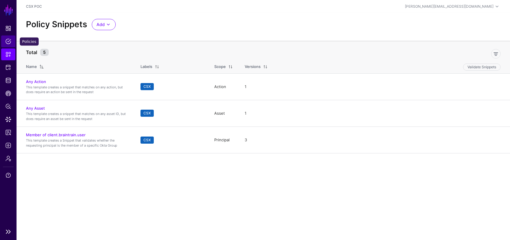
click at [6, 43] on span "Policies" at bounding box center [8, 41] width 6 height 6
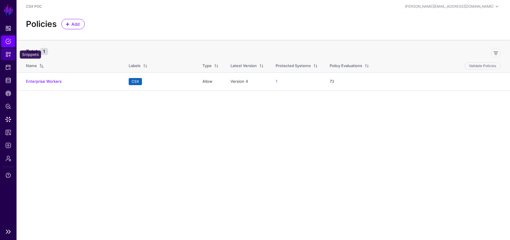
click at [9, 49] on link "Snippets" at bounding box center [8, 54] width 14 height 12
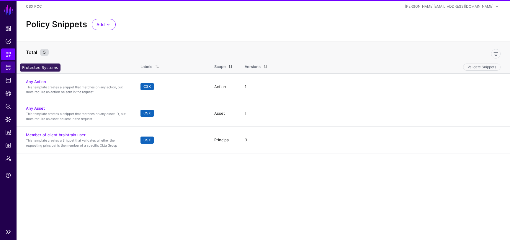
click at [12, 70] on link "Protected Systems" at bounding box center [8, 67] width 14 height 12
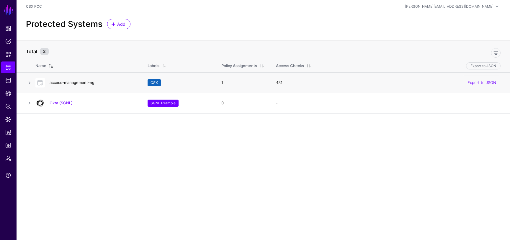
click at [87, 82] on link "access-management-ng" at bounding box center [72, 82] width 45 height 5
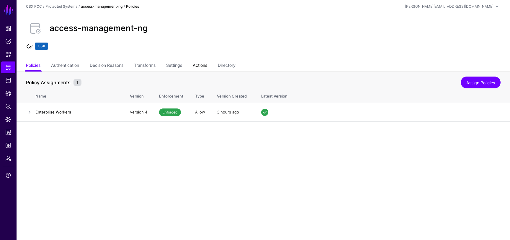
click at [204, 64] on link "Actions" at bounding box center [200, 65] width 14 height 11
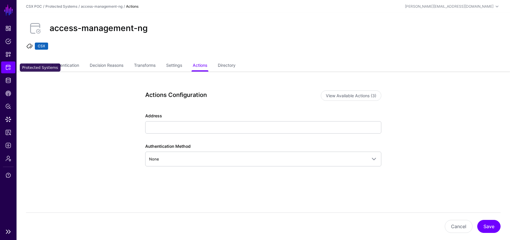
click at [6, 69] on span "Protected Systems" at bounding box center [8, 67] width 6 height 6
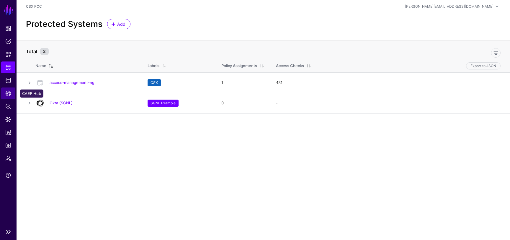
click at [9, 92] on span "CAEP Hub" at bounding box center [8, 93] width 6 height 6
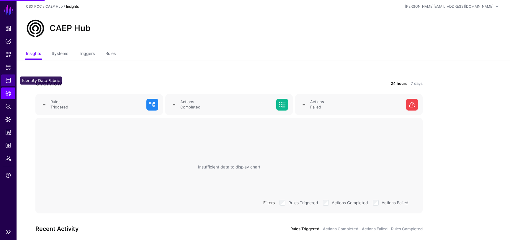
click at [10, 83] on link "Identity Data Fabric" at bounding box center [8, 80] width 14 height 12
